Goal: Register for event/course

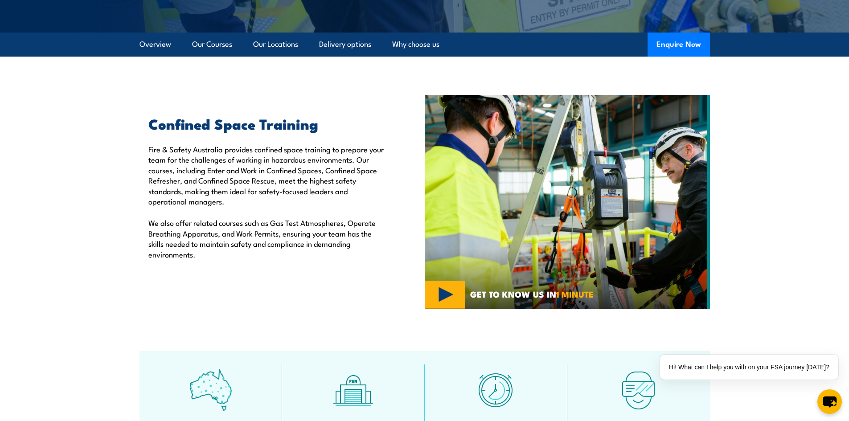
scroll to position [134, 0]
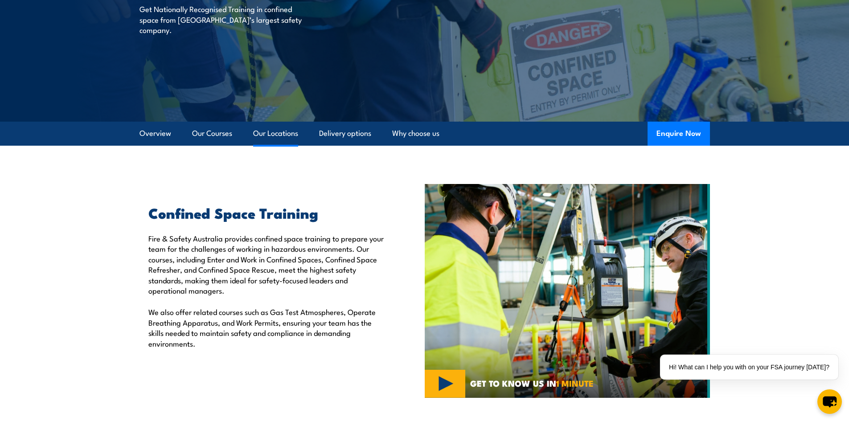
click at [275, 130] on link "Our Locations" at bounding box center [275, 134] width 45 height 24
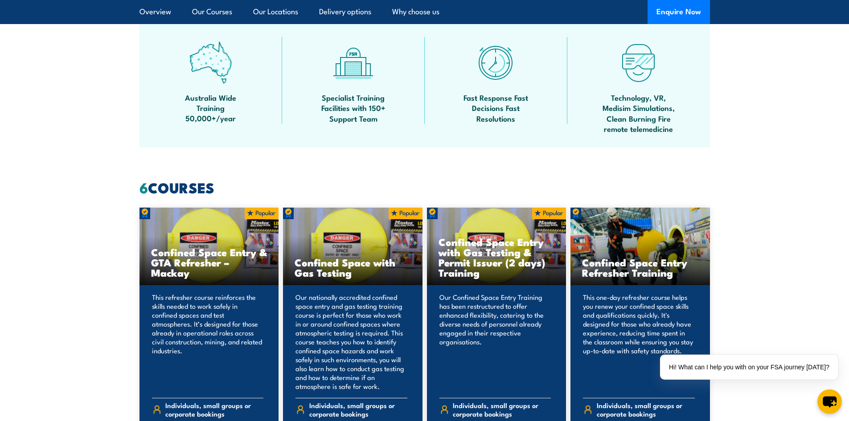
scroll to position [595, 0]
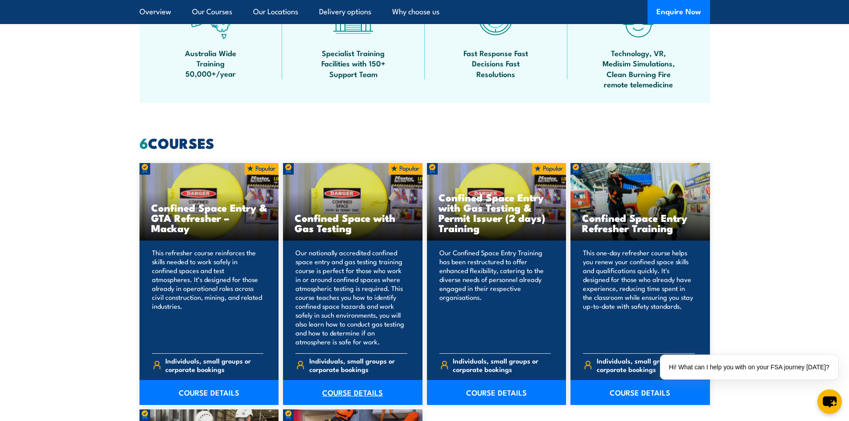
click at [355, 390] on link "COURSE DETAILS" at bounding box center [353, 392] width 140 height 25
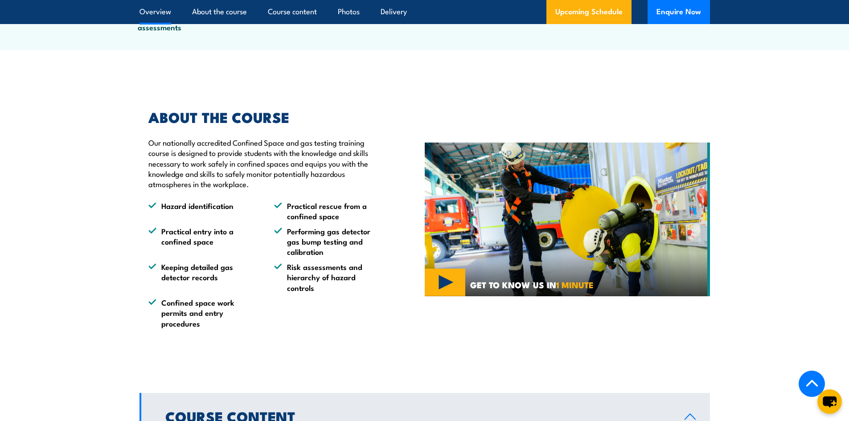
scroll to position [312, 0]
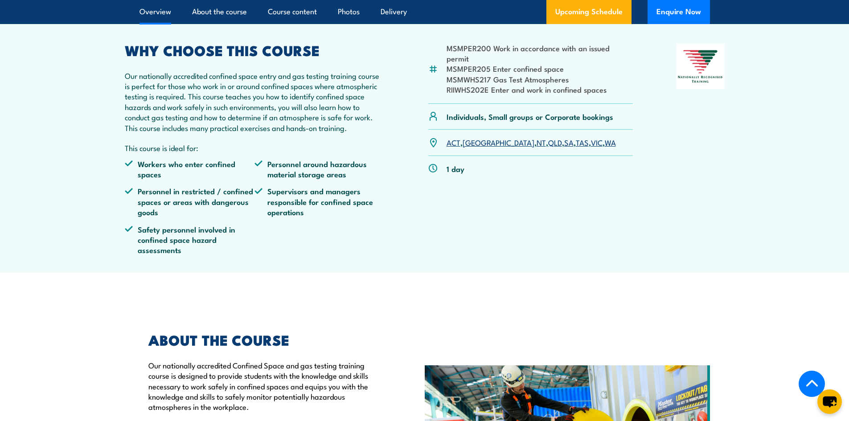
click at [605, 148] on link "WA" at bounding box center [610, 142] width 11 height 11
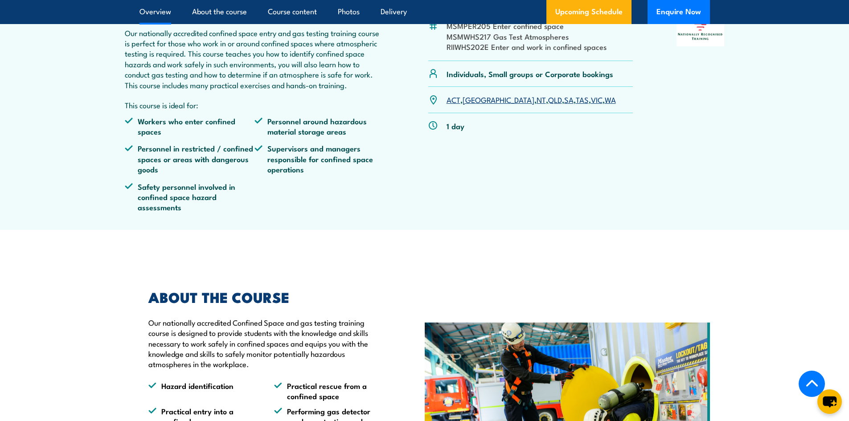
scroll to position [43, 0]
